Goal: Find specific page/section: Find specific page/section

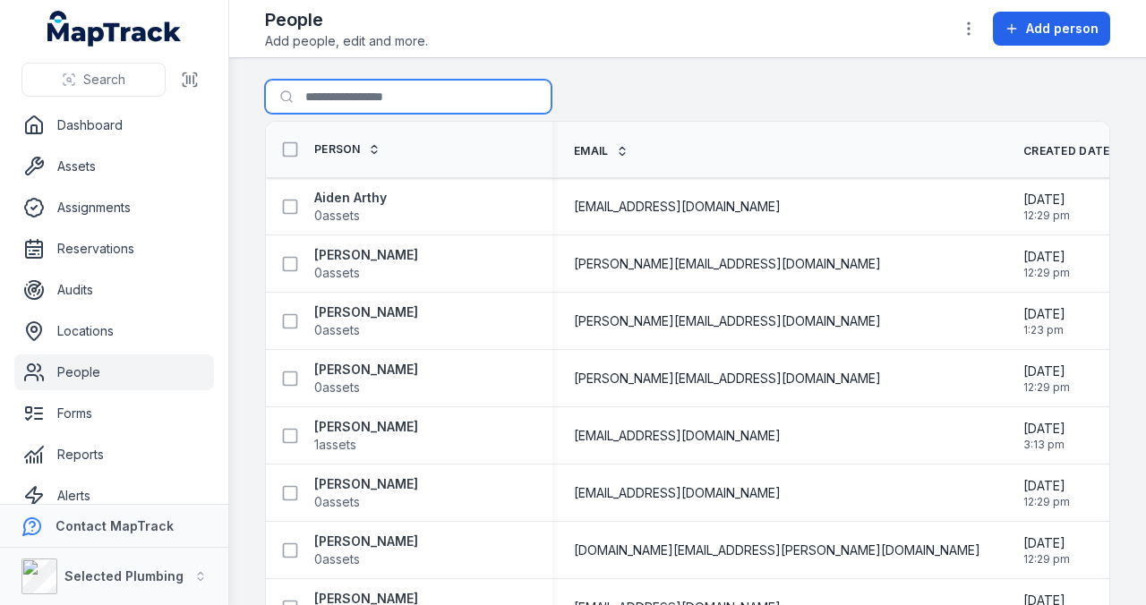
click at [377, 96] on input "Search for people" at bounding box center [408, 97] width 287 height 34
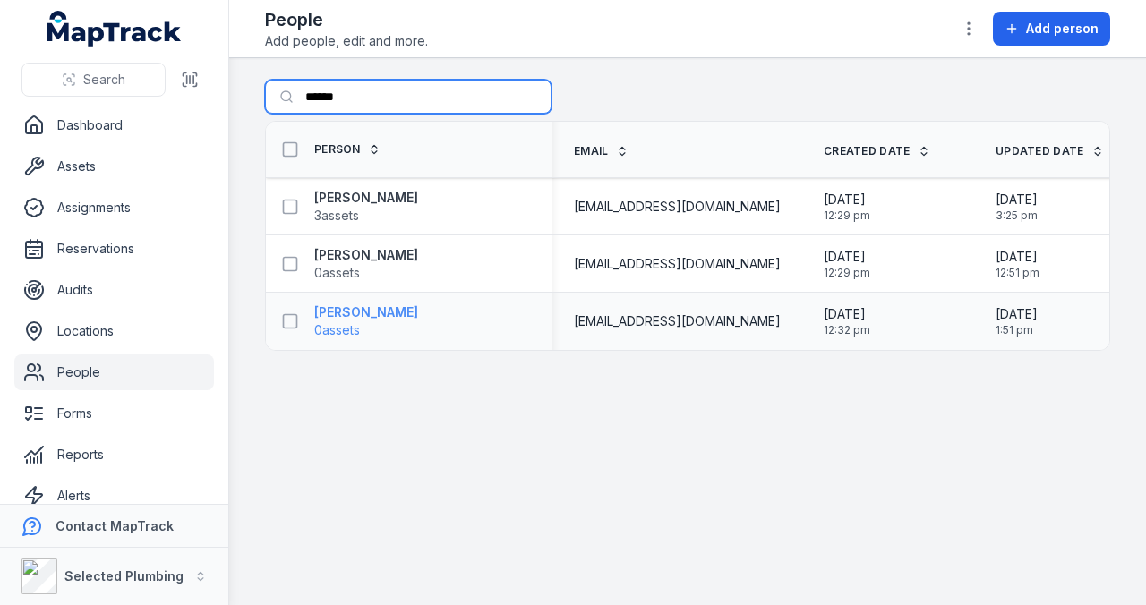
type input "******"
click at [334, 322] on span "0 assets" at bounding box center [337, 331] width 46 height 18
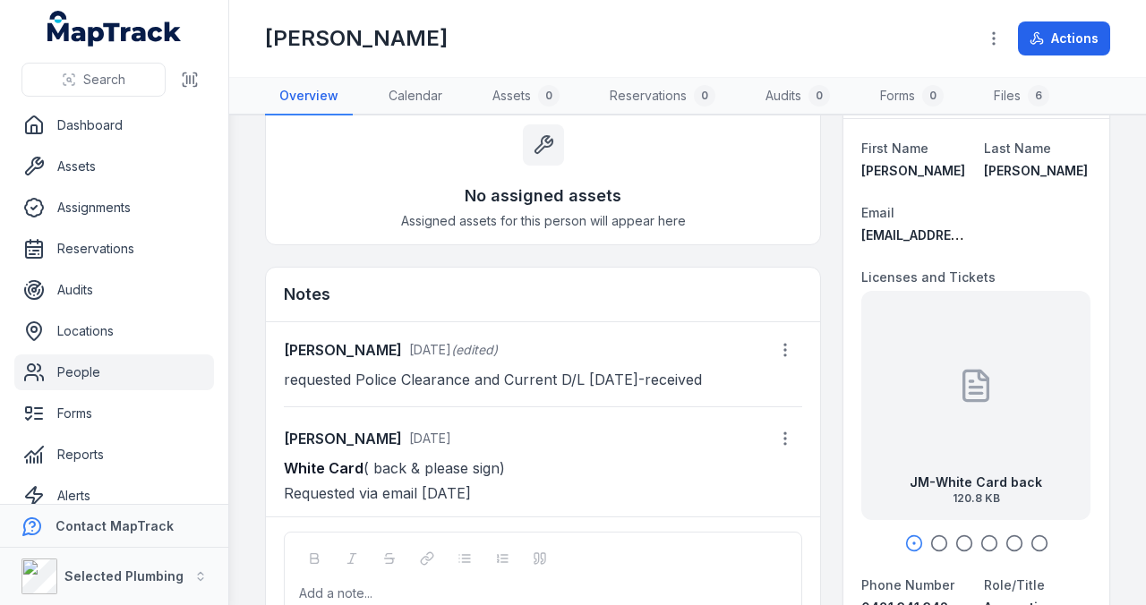
scroll to position [119, 0]
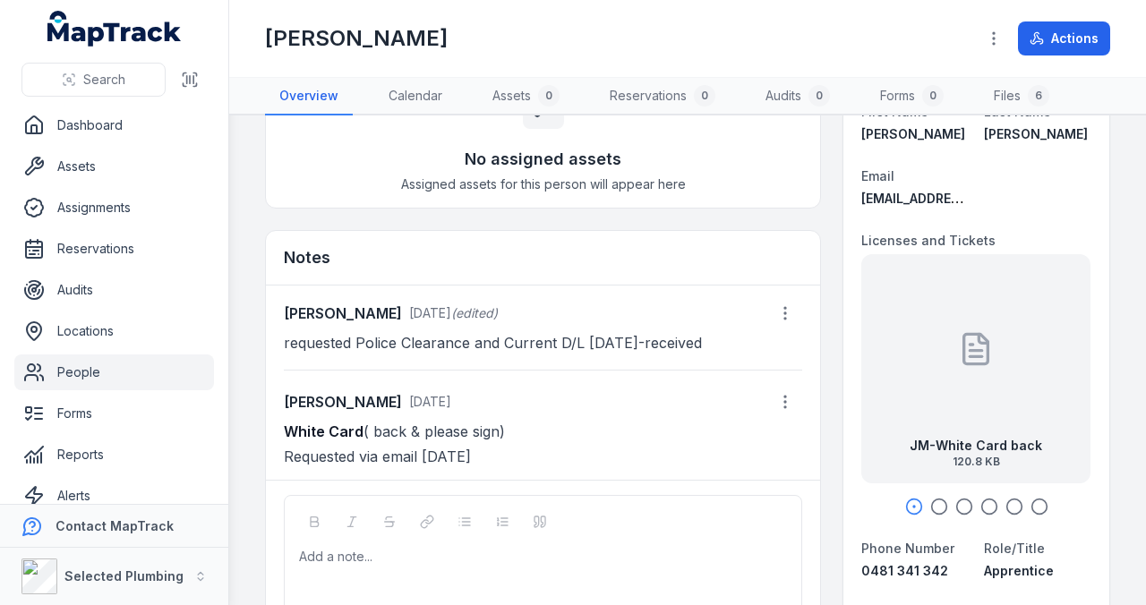
click at [935, 500] on icon "button" at bounding box center [940, 507] width 18 height 18
click at [965, 502] on div at bounding box center [977, 507] width 230 height 18
click at [958, 502] on icon "button" at bounding box center [965, 507] width 18 height 18
click at [984, 502] on icon "button" at bounding box center [990, 507] width 18 height 18
click at [1006, 502] on icon "button" at bounding box center [1015, 507] width 18 height 18
